Goal: Information Seeking & Learning: Compare options

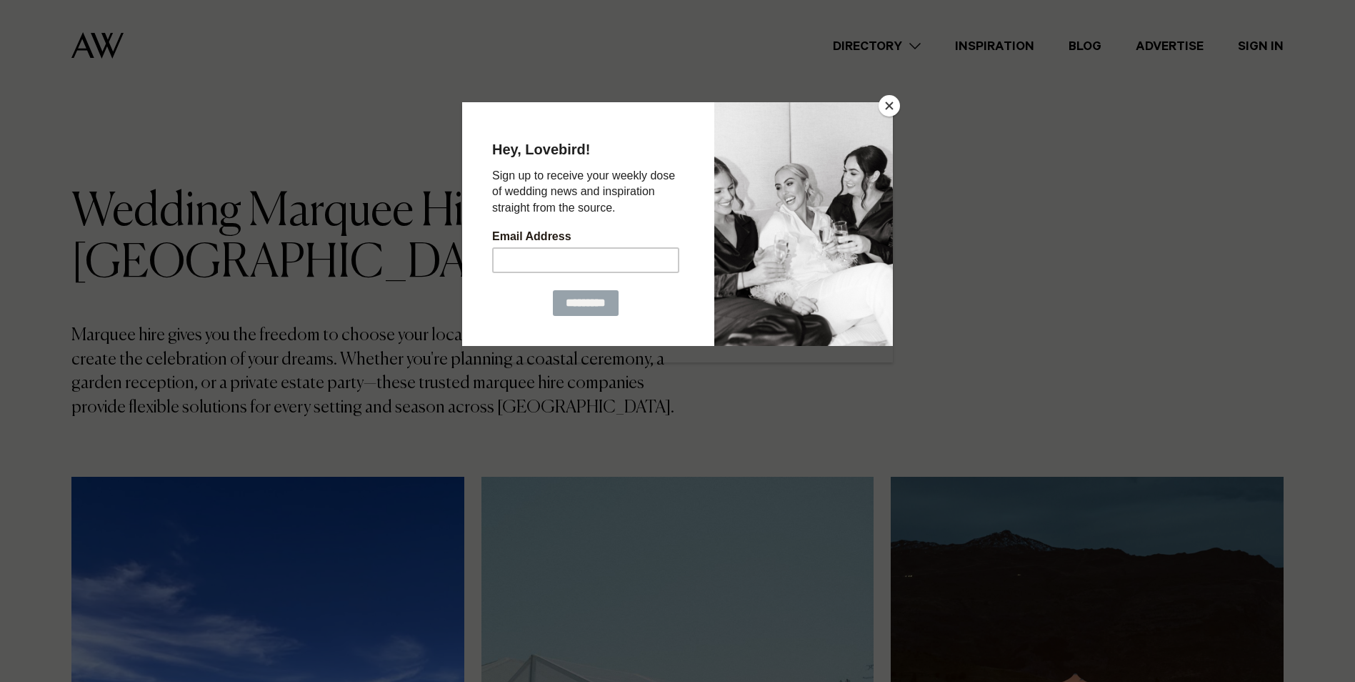
click at [891, 104] on button "Close" at bounding box center [889, 105] width 21 height 21
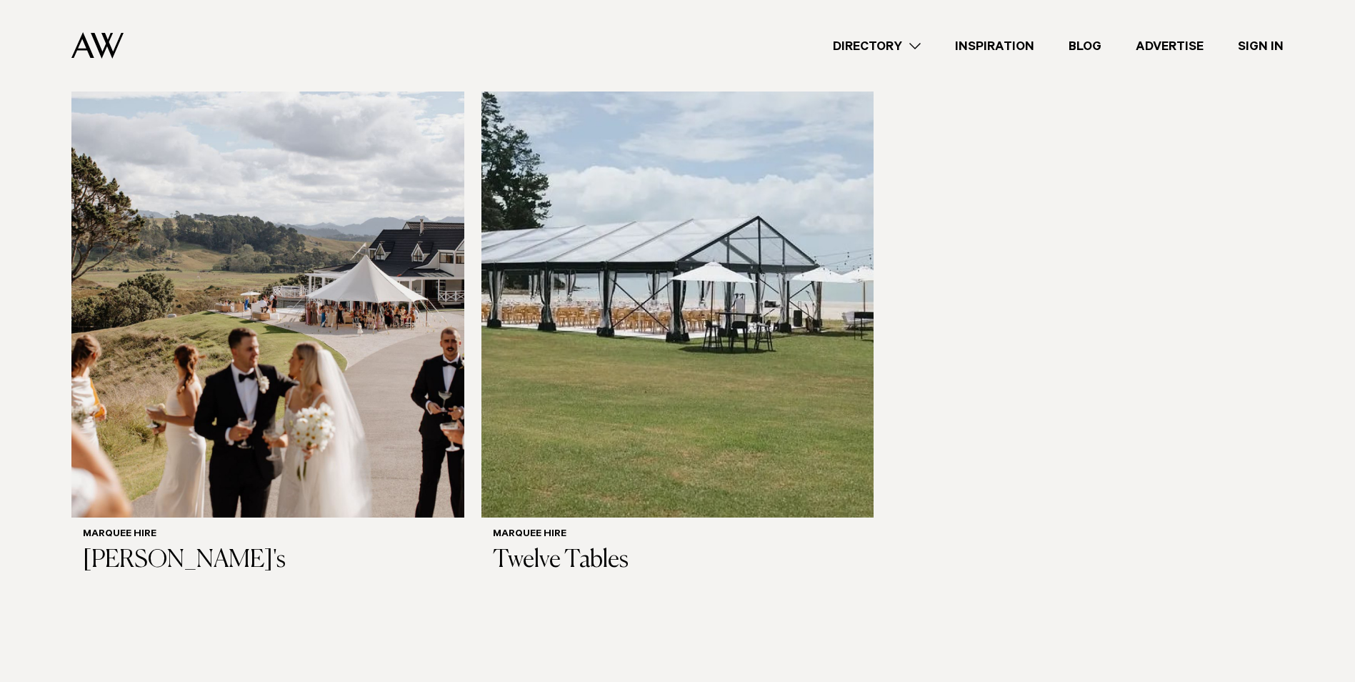
scroll to position [1147, 0]
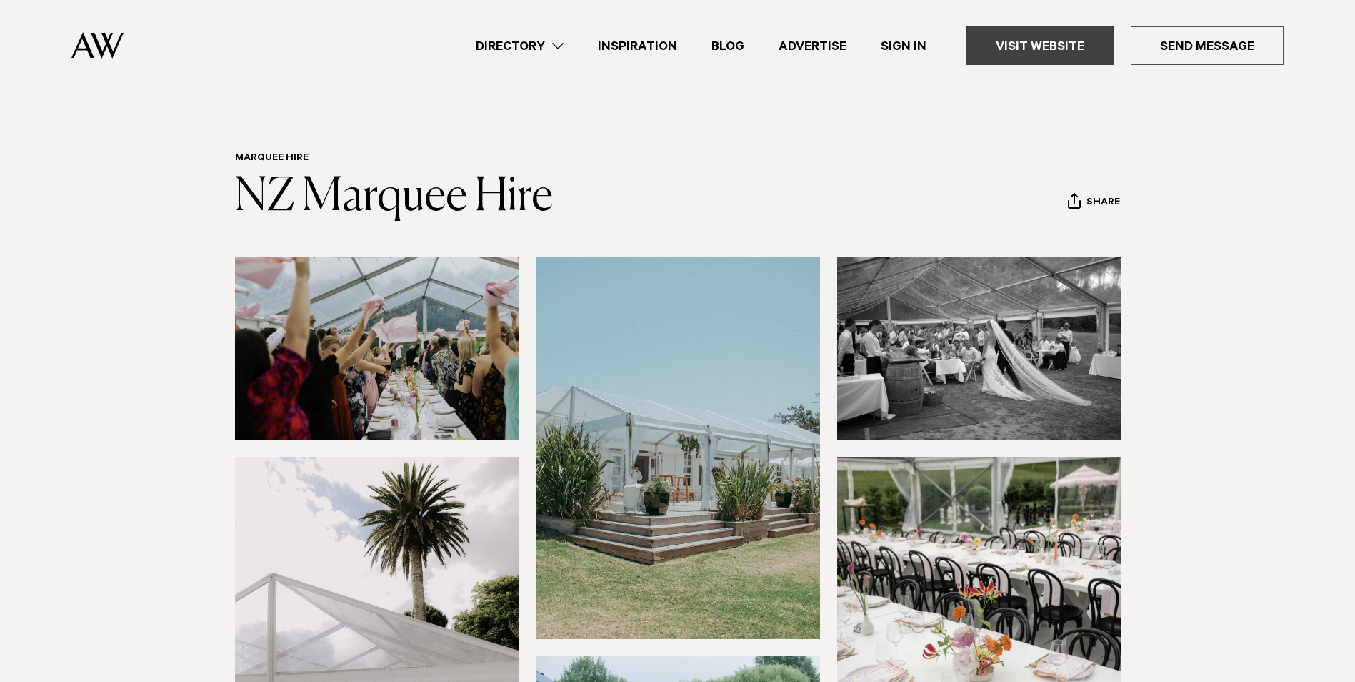
click at [1058, 52] on link "Visit Website" at bounding box center [1040, 45] width 147 height 39
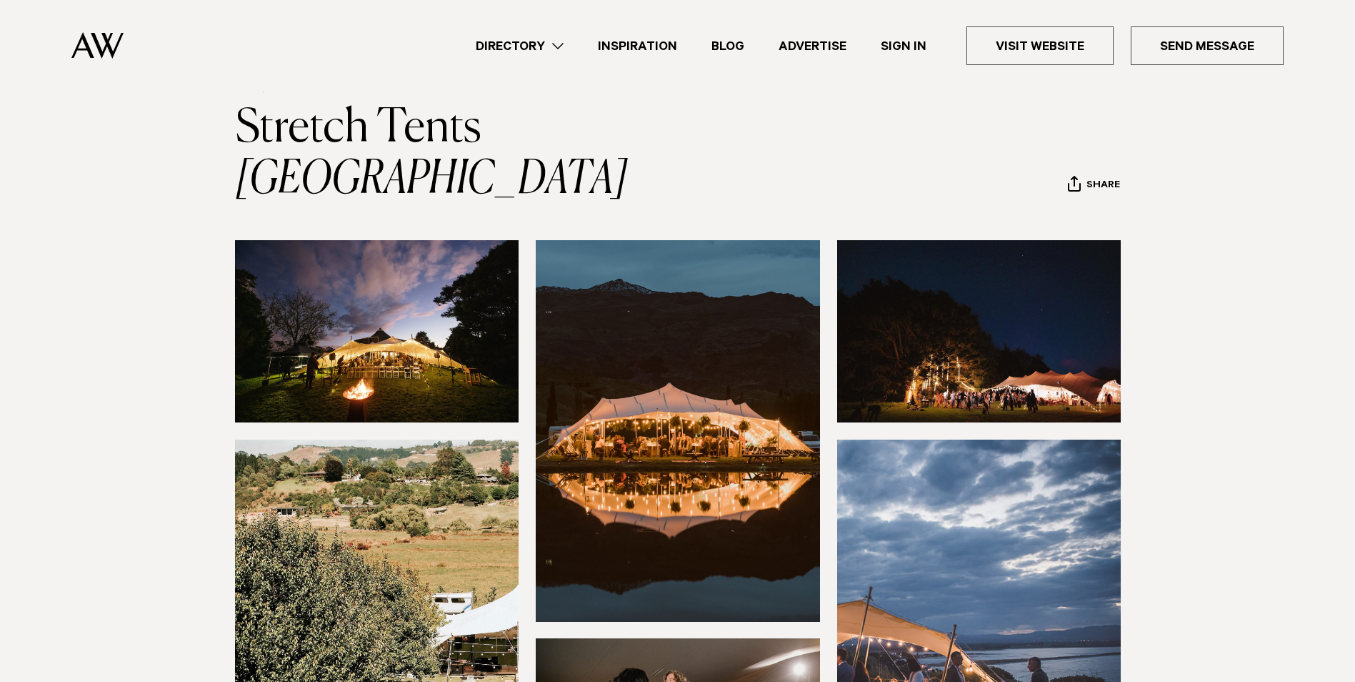
scroll to position [65, 0]
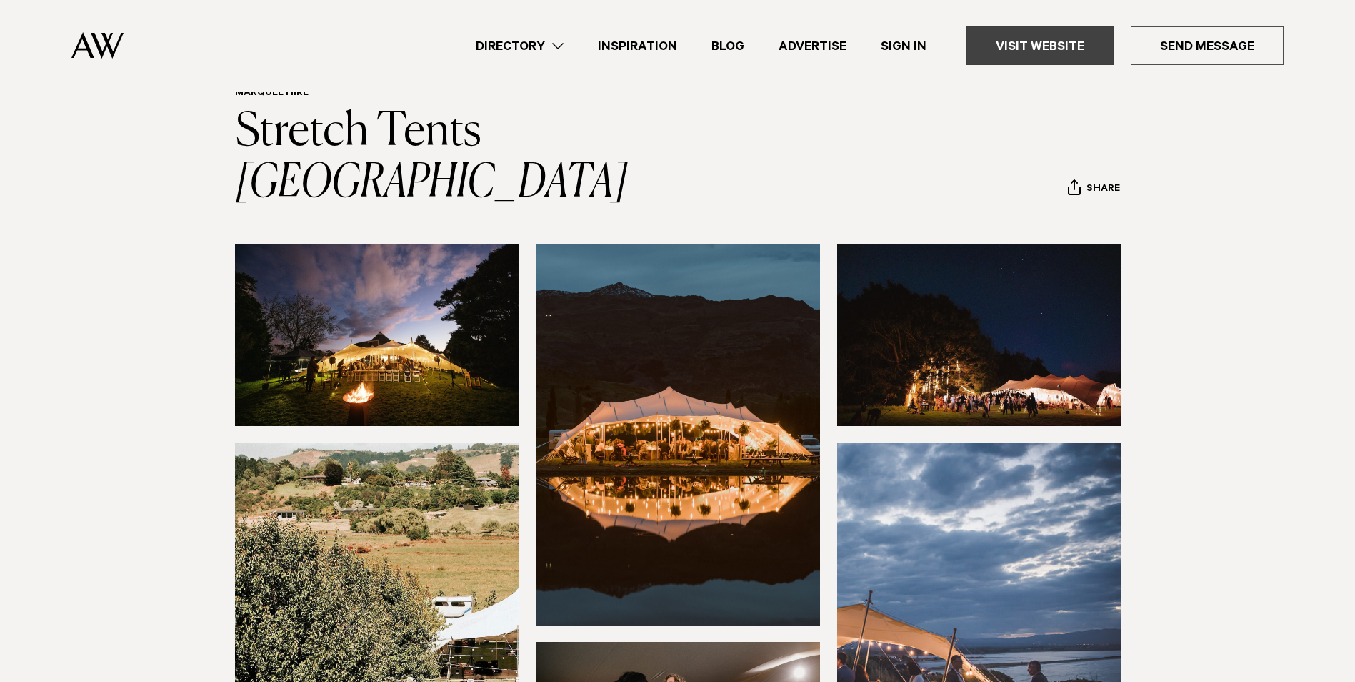
click at [1056, 51] on link "Visit Website" at bounding box center [1040, 45] width 147 height 39
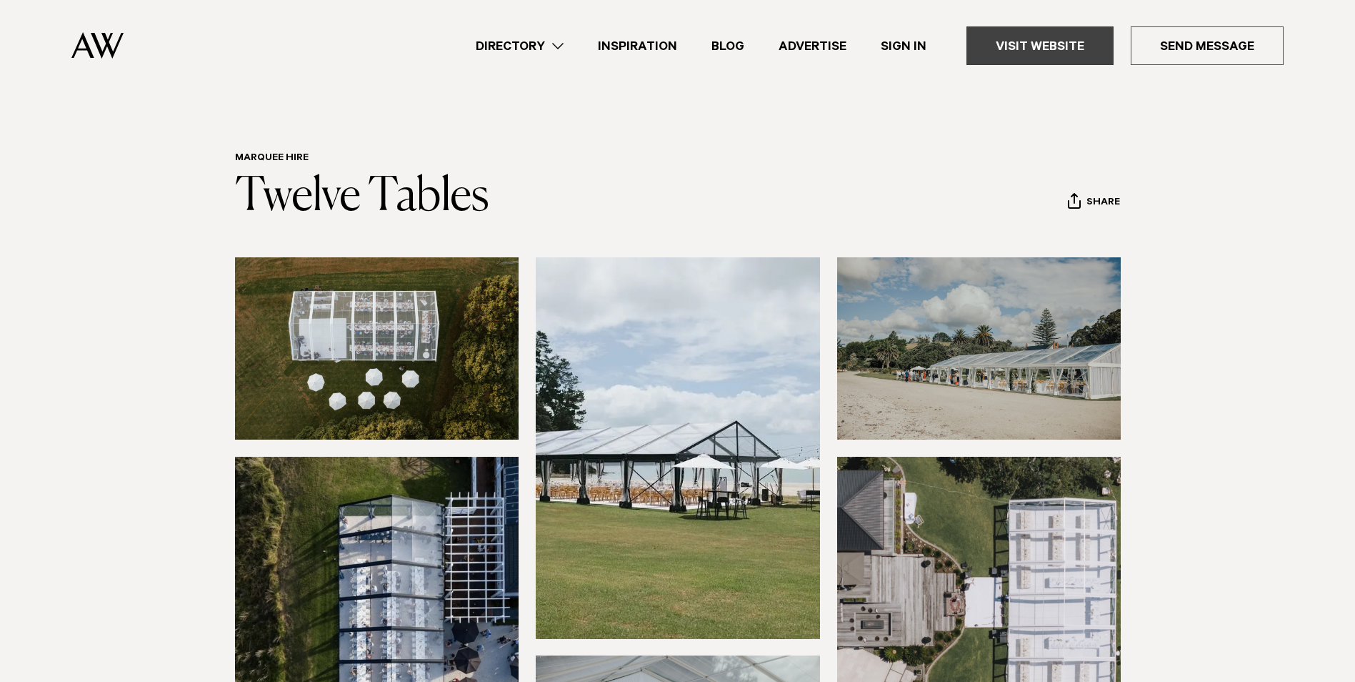
click at [1017, 46] on link "Visit Website" at bounding box center [1040, 45] width 147 height 39
